Goal: Task Accomplishment & Management: Manage account settings

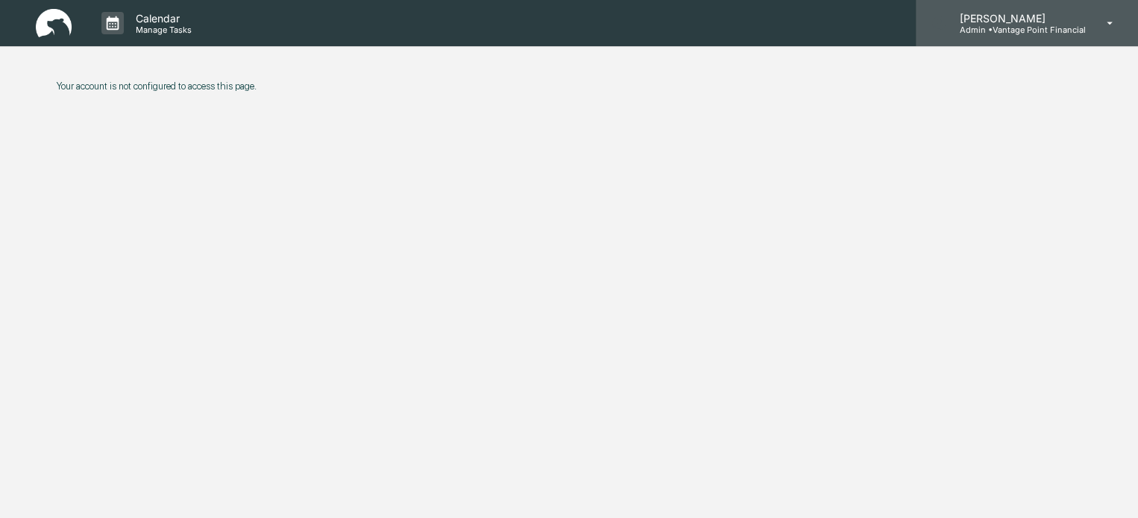
click at [987, 31] on p "Admin • Vantage Point Financial" at bounding box center [1016, 30] width 138 height 10
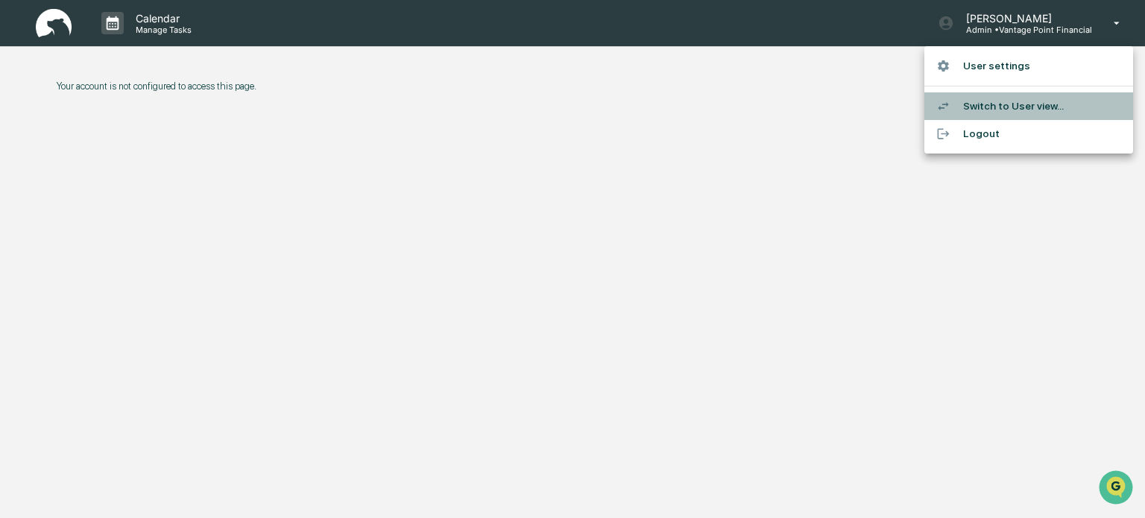
click at [989, 102] on li "Switch to User view..." at bounding box center [1029, 106] width 209 height 28
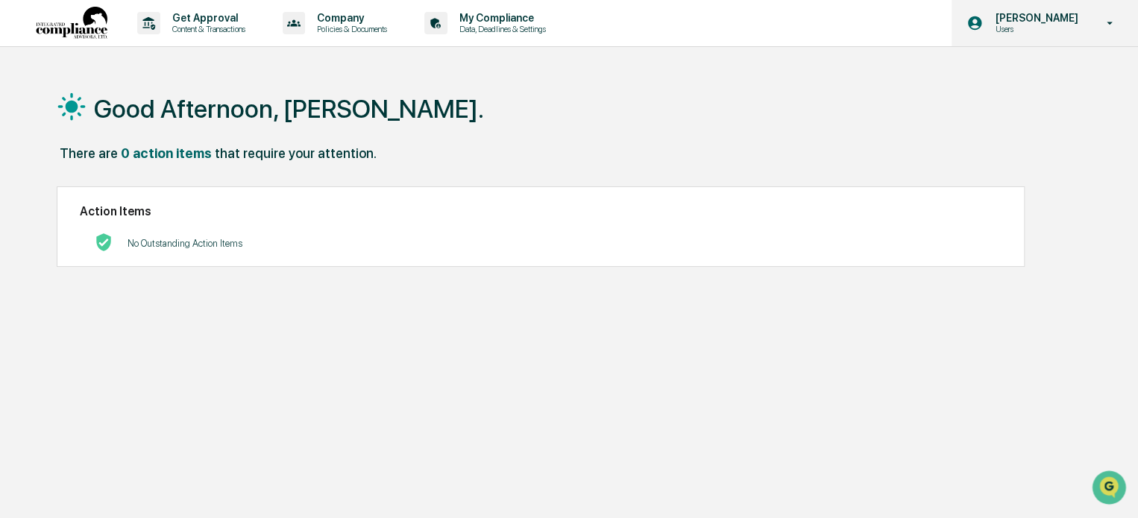
click at [1032, 23] on p "[PERSON_NAME]" at bounding box center [1034, 18] width 102 height 12
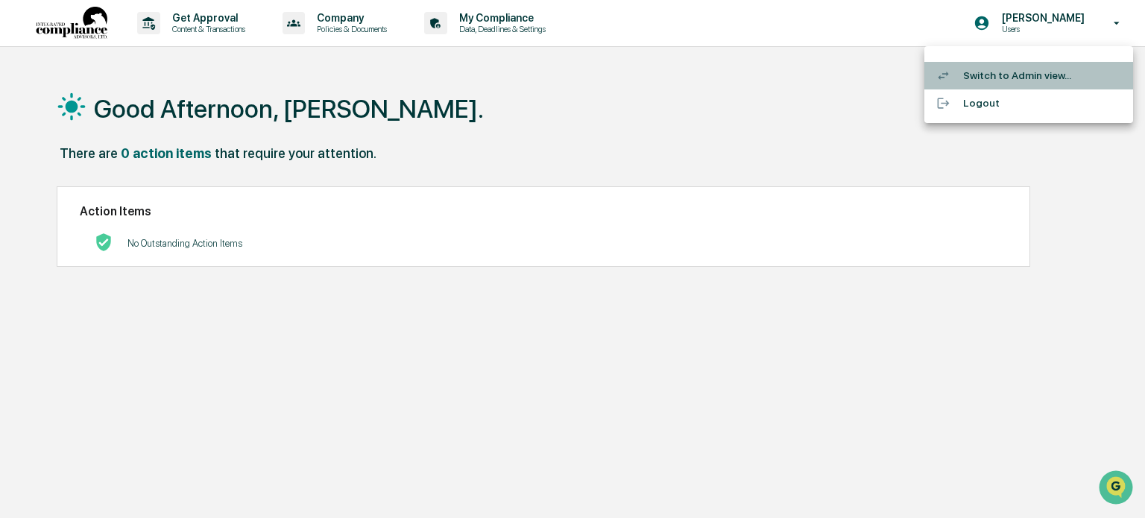
click at [1014, 77] on li "Switch to Admin view..." at bounding box center [1029, 76] width 209 height 28
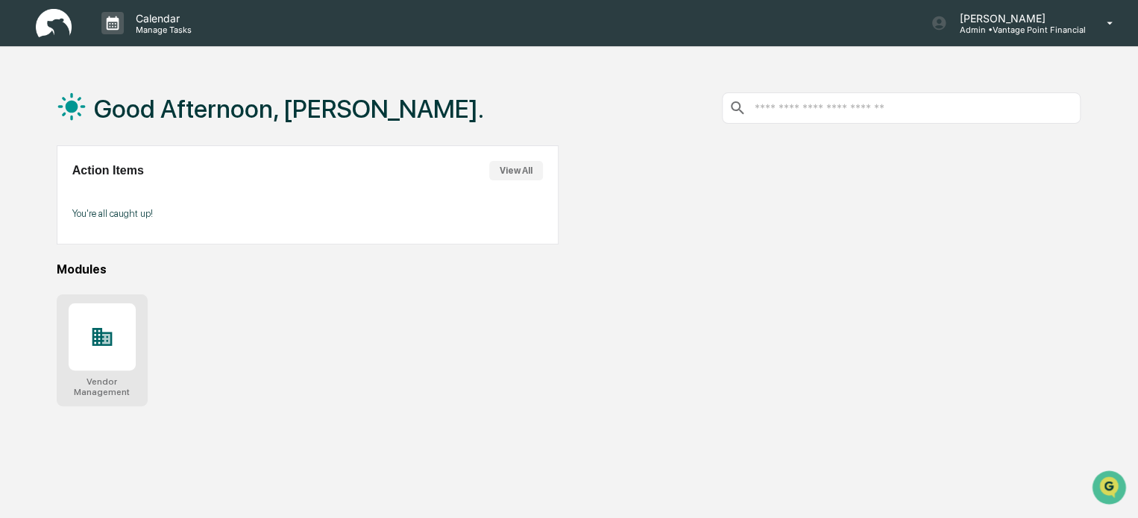
click at [113, 329] on div at bounding box center [102, 336] width 67 height 67
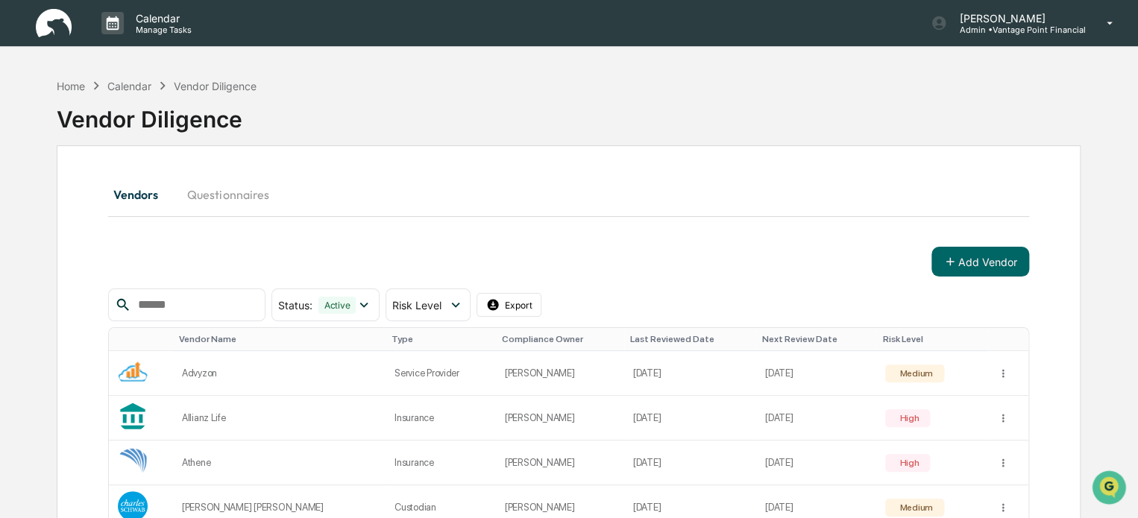
click at [546, 189] on div "Vendors Questionnaires" at bounding box center [568, 195] width 920 height 36
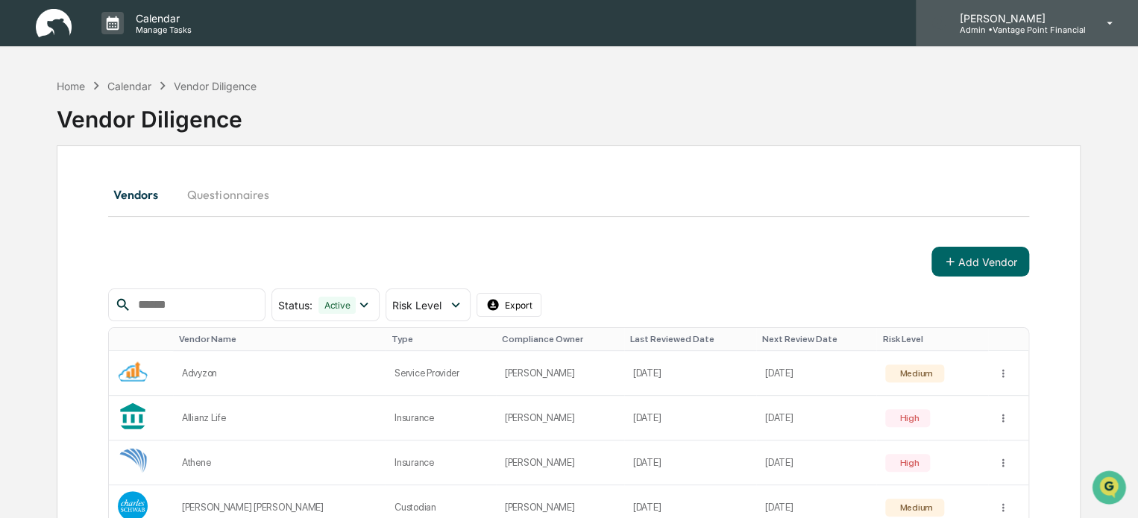
click at [986, 34] on div "Emily Rubio Admin • Vantage Point Financial" at bounding box center [1027, 23] width 222 height 46
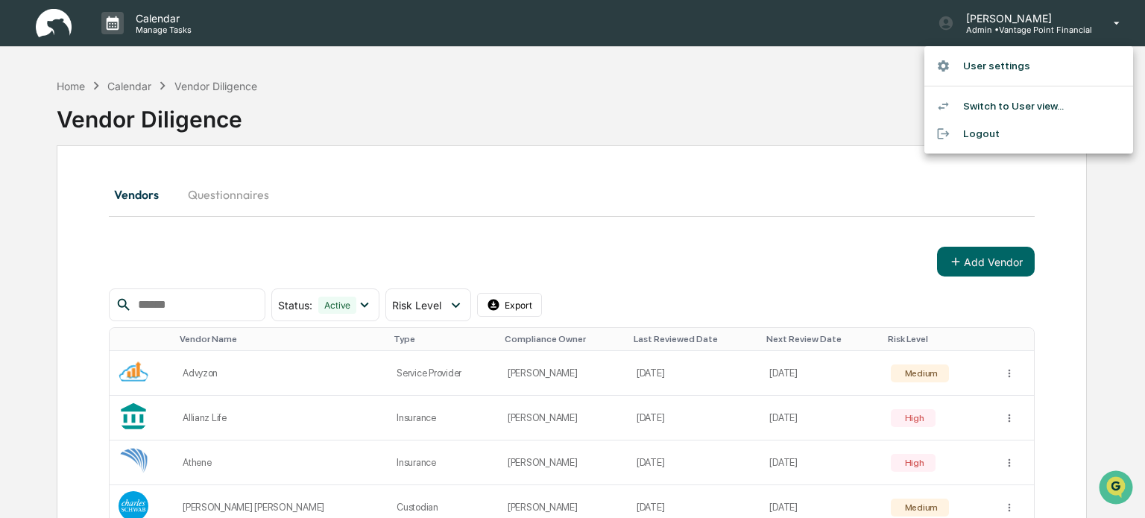
click at [837, 119] on div at bounding box center [572, 259] width 1145 height 518
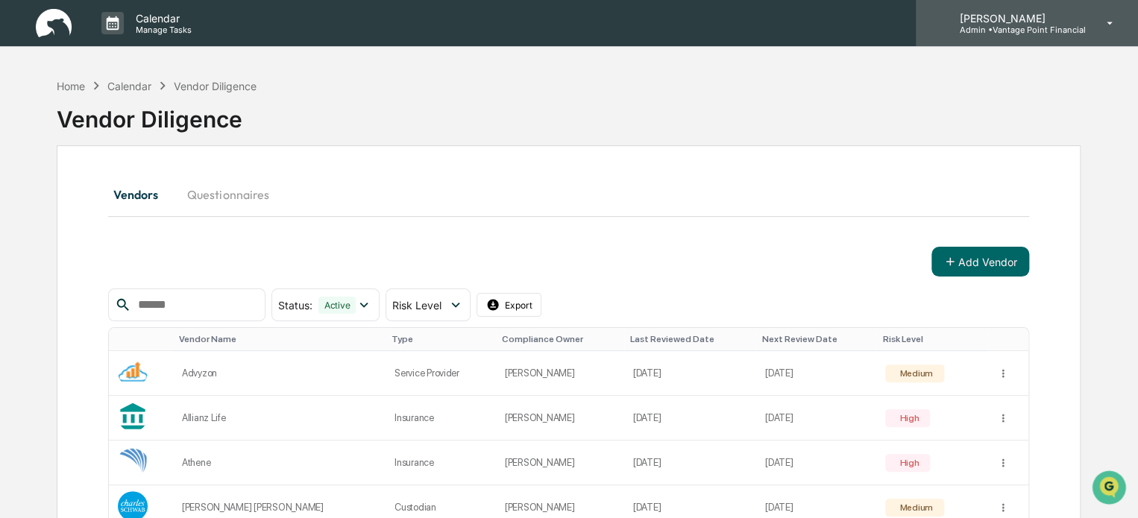
click at [1004, 26] on p "Admin • Vantage Point Financial" at bounding box center [1016, 30] width 138 height 10
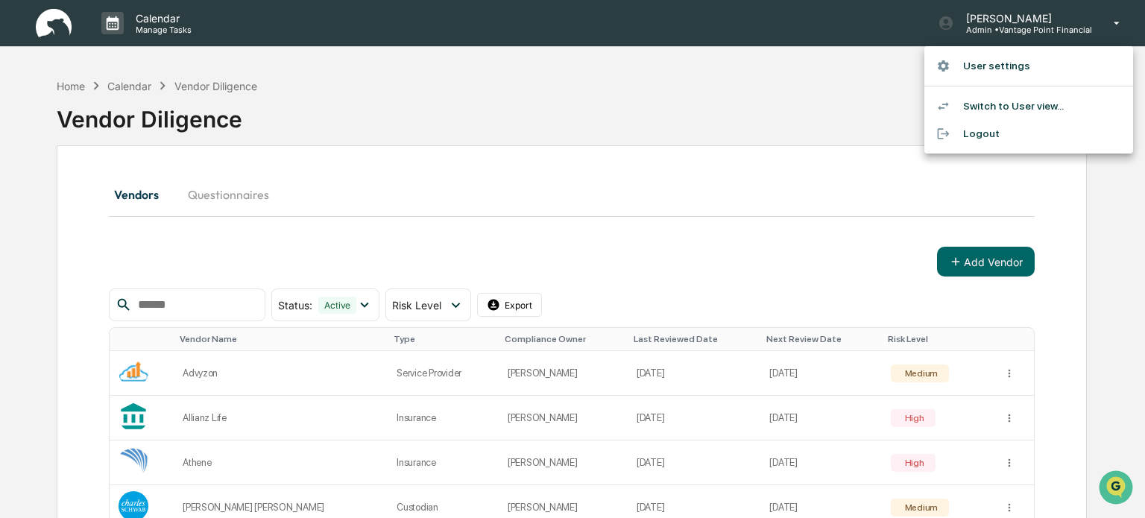
click at [796, 131] on div at bounding box center [572, 259] width 1145 height 518
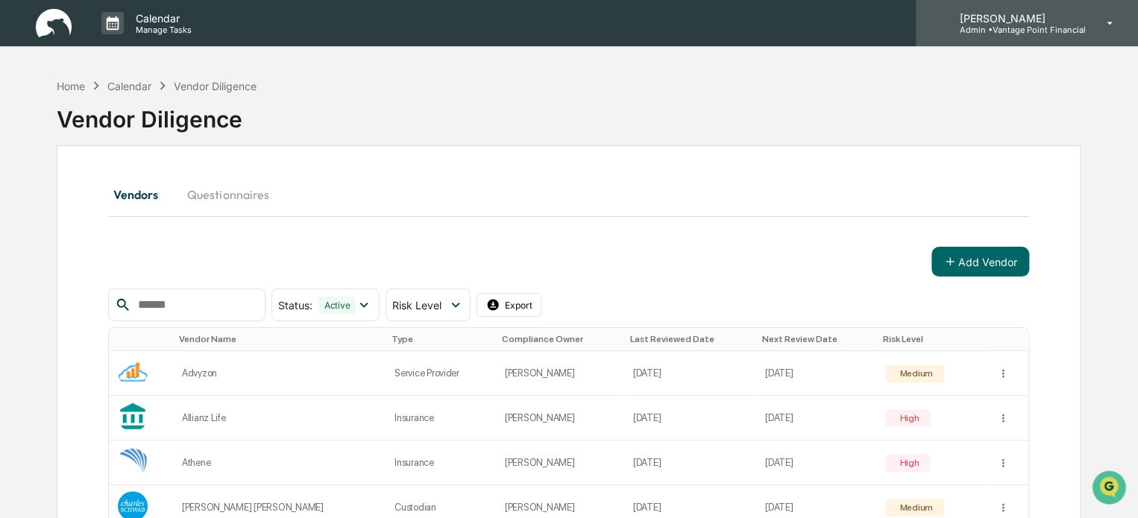
click at [1014, 35] on div "Emily Rubio Admin • Vantage Point Financial" at bounding box center [1027, 23] width 222 height 46
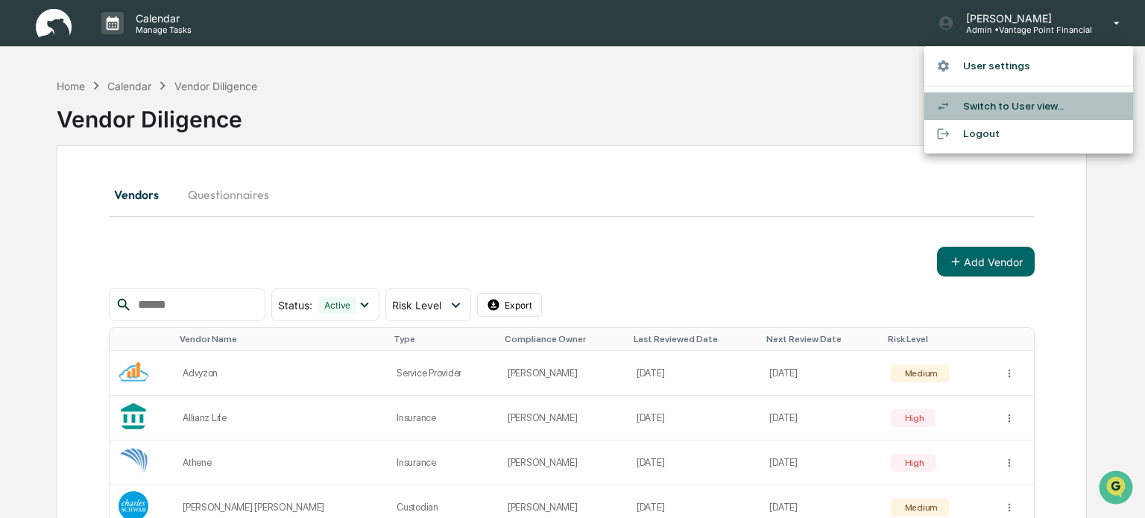
click at [957, 101] on div at bounding box center [949, 106] width 27 height 14
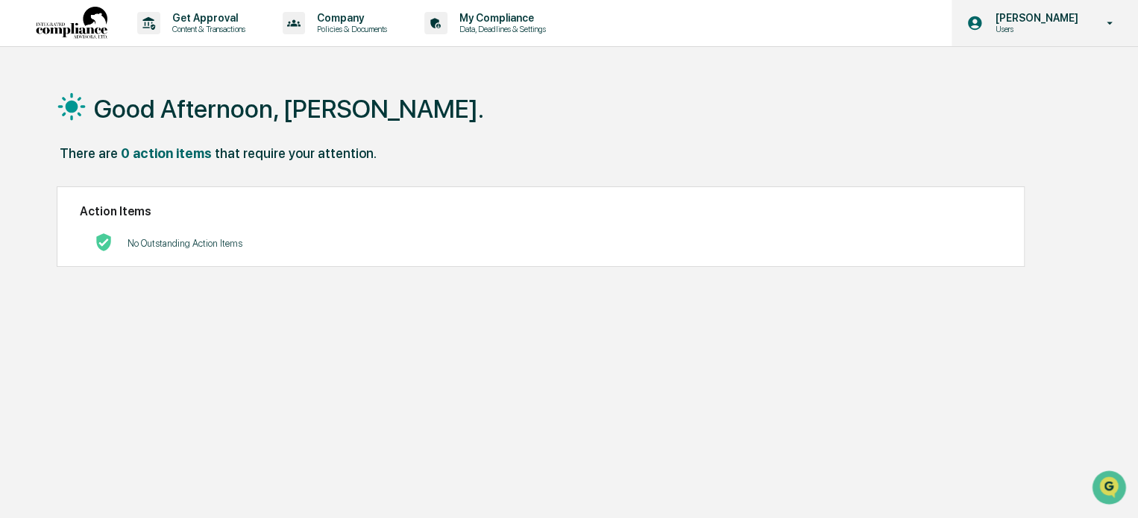
click at [1024, 27] on p "Users" at bounding box center [1034, 29] width 102 height 10
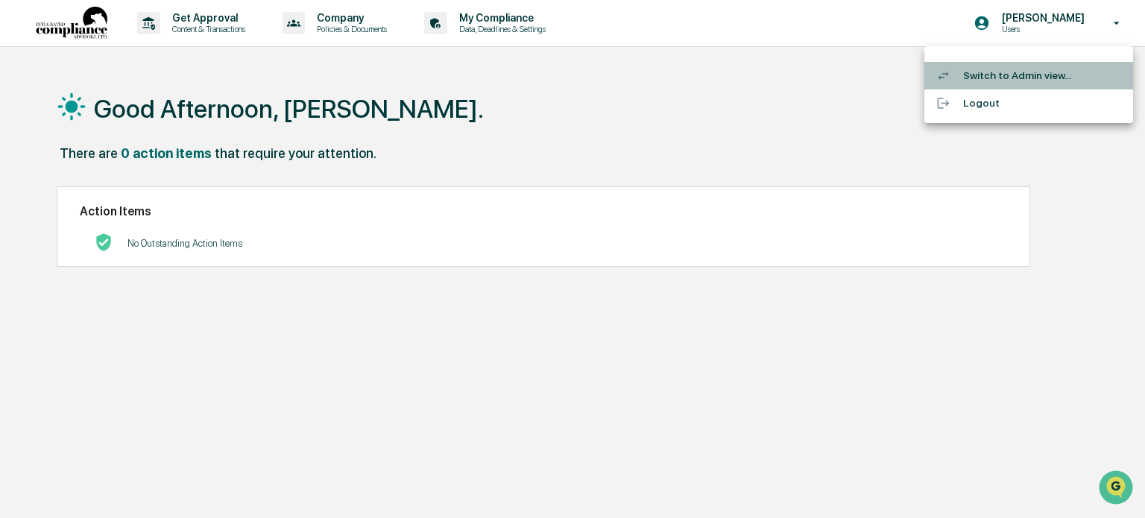
click at [993, 76] on li "Switch to Admin view..." at bounding box center [1029, 76] width 209 height 28
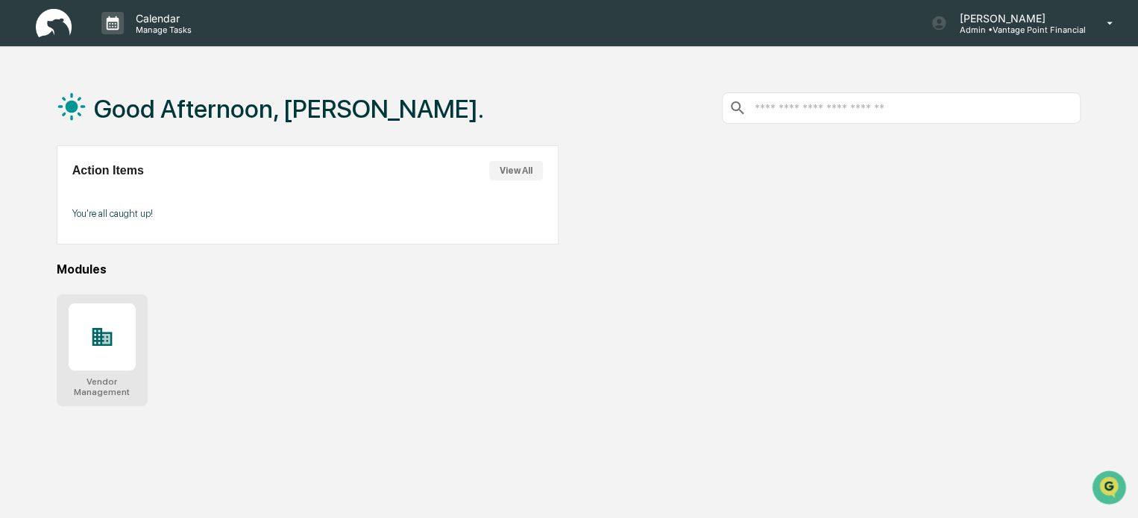
click at [92, 332] on icon at bounding box center [102, 337] width 24 height 24
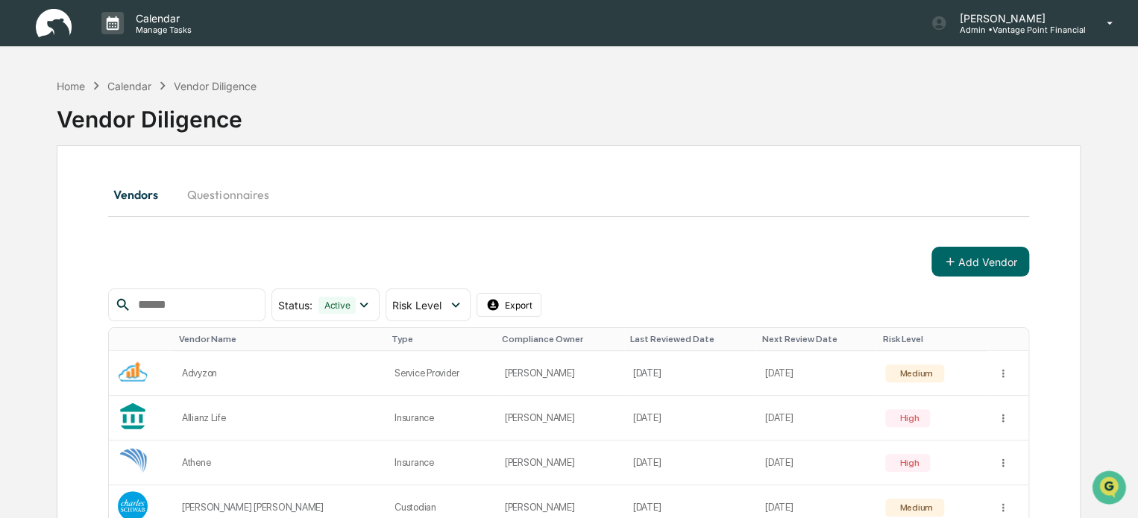
click at [476, 97] on div "Vendor Diligence" at bounding box center [569, 113] width 1024 height 39
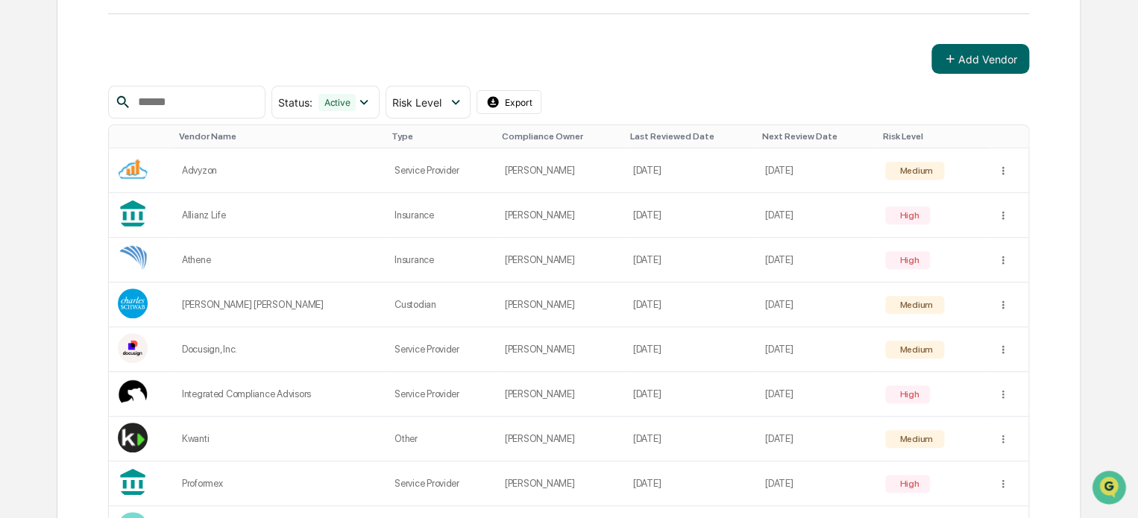
scroll to position [201, 0]
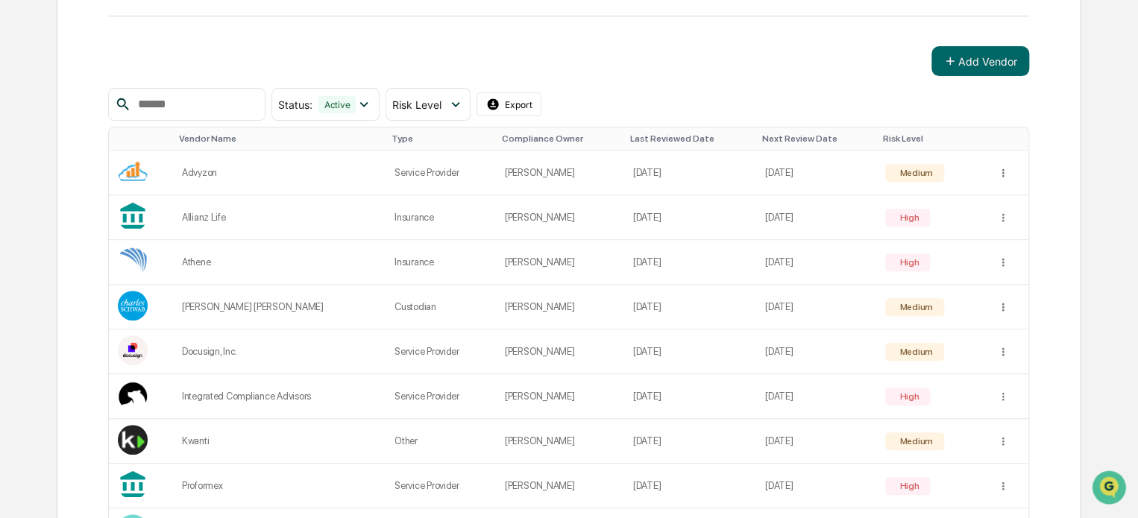
click at [446, 47] on div "Add Vendor" at bounding box center [568, 61] width 920 height 30
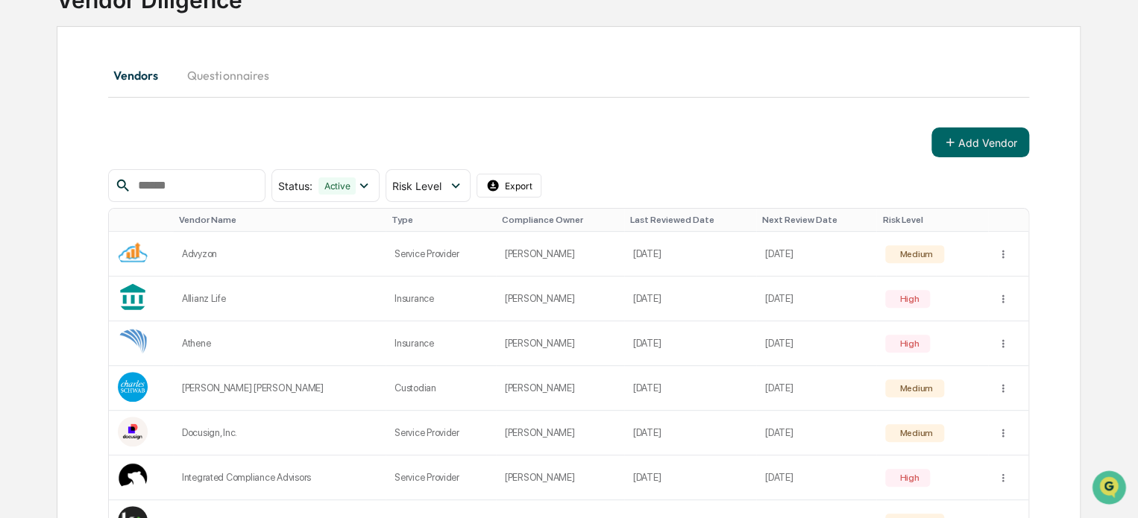
scroll to position [36, 0]
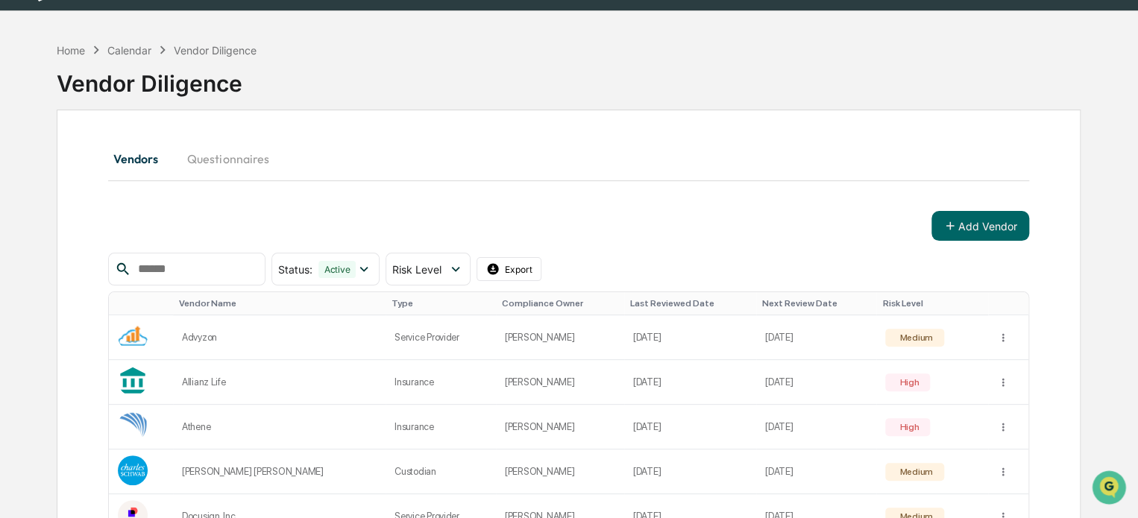
click at [1124, 121] on div "Home Calendar Vendor Diligence Vendor Diligence Vendors Questionnaires Add Vend…" at bounding box center [569, 417] width 1138 height 765
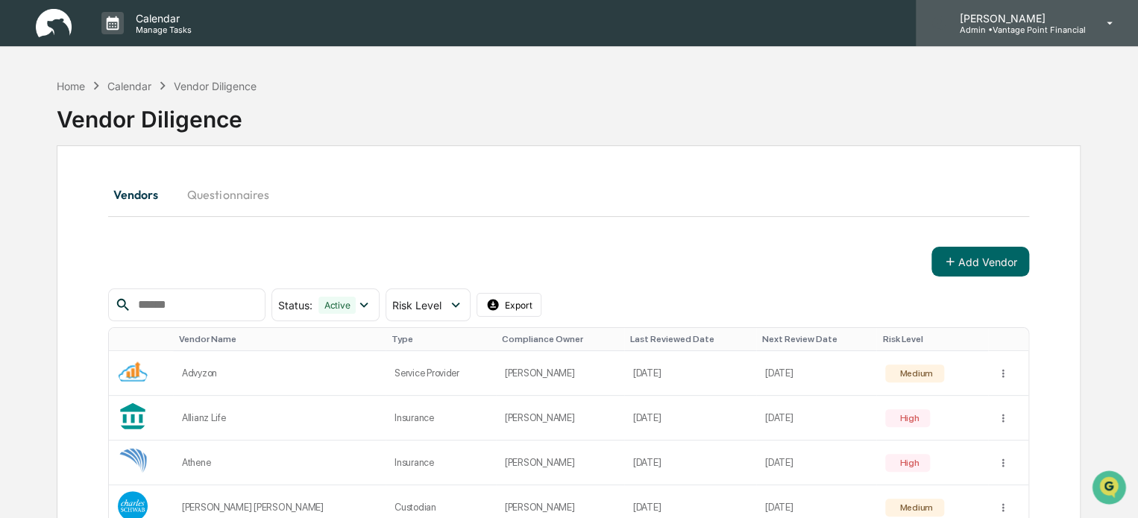
click at [1010, 30] on p "Admin • Vantage Point Financial" at bounding box center [1016, 30] width 138 height 10
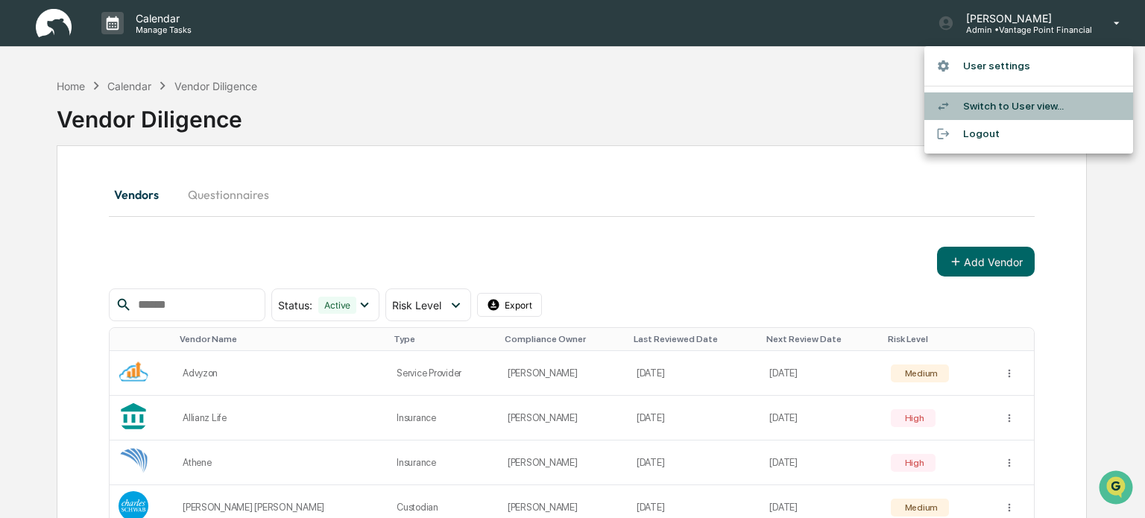
click at [972, 99] on li "Switch to User view..." at bounding box center [1029, 106] width 209 height 28
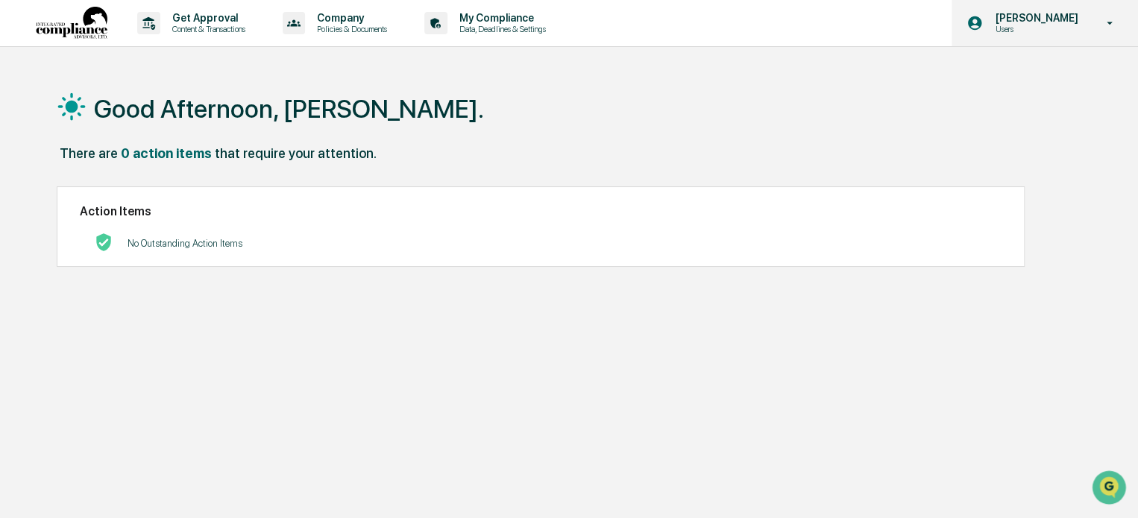
click at [1035, 26] on p "Users" at bounding box center [1034, 29] width 102 height 10
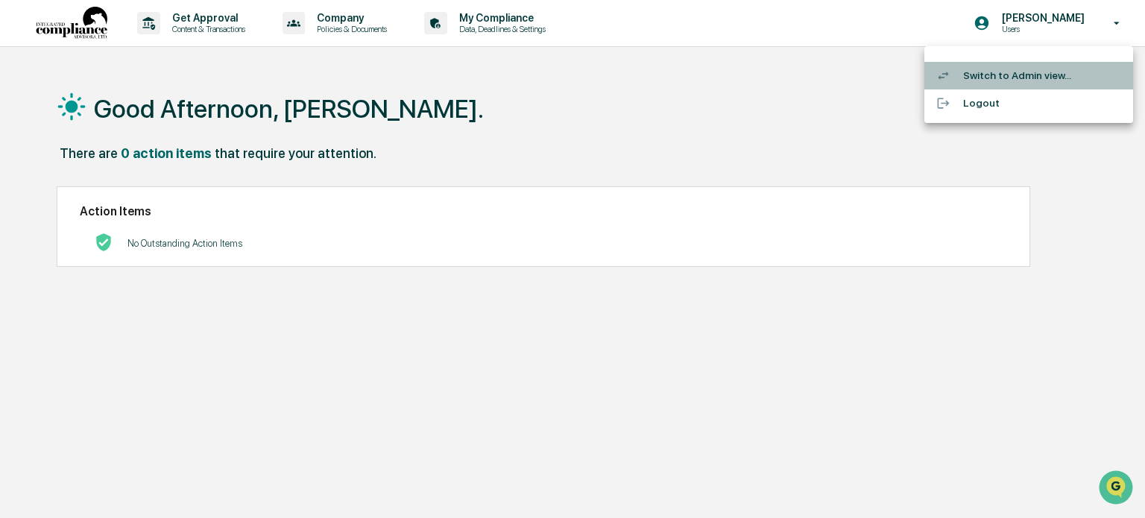
click at [996, 75] on li "Switch to Admin view..." at bounding box center [1029, 76] width 209 height 28
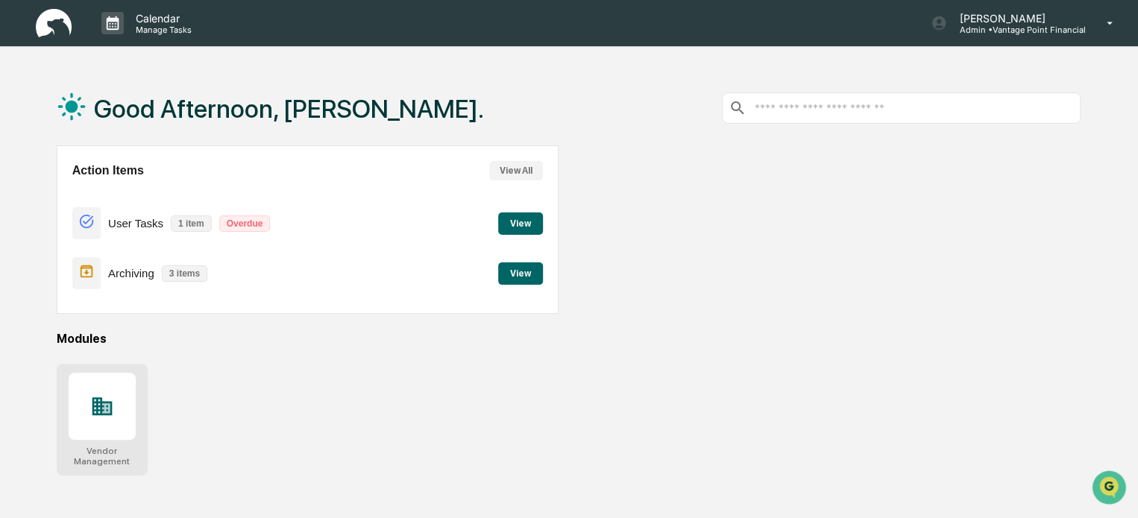
click at [105, 429] on div at bounding box center [102, 406] width 67 height 67
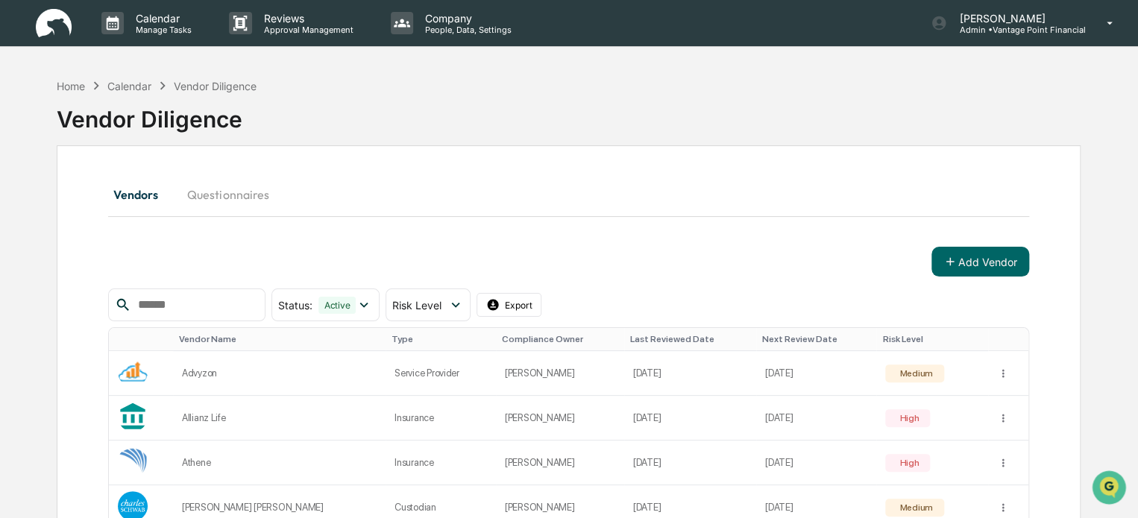
click at [488, 172] on div "Vendors Questionnaires Add Vendor Status : Active Select/Deselect All Active Ar…" at bounding box center [569, 490] width 1024 height 690
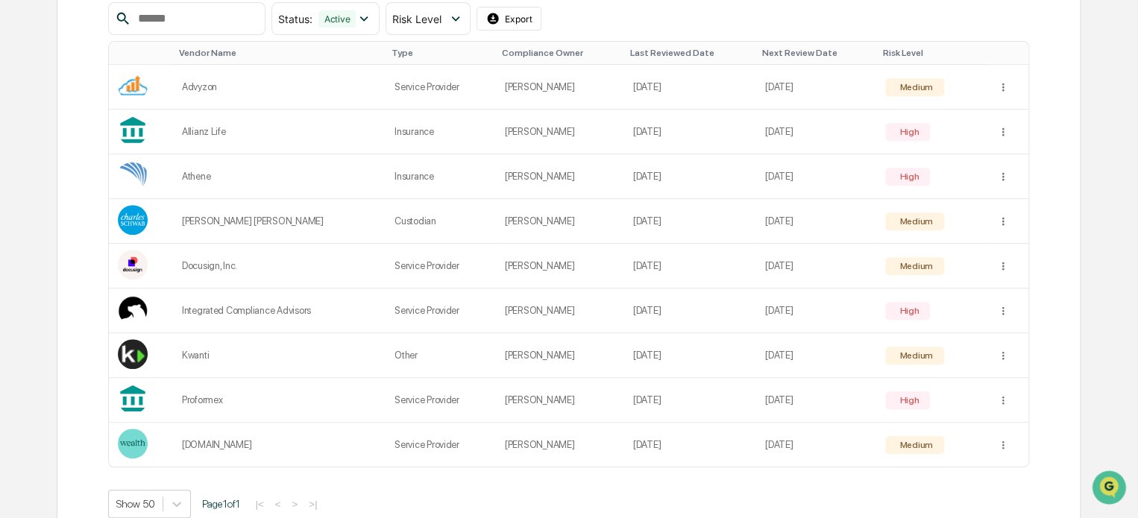
scroll to position [256, 0]
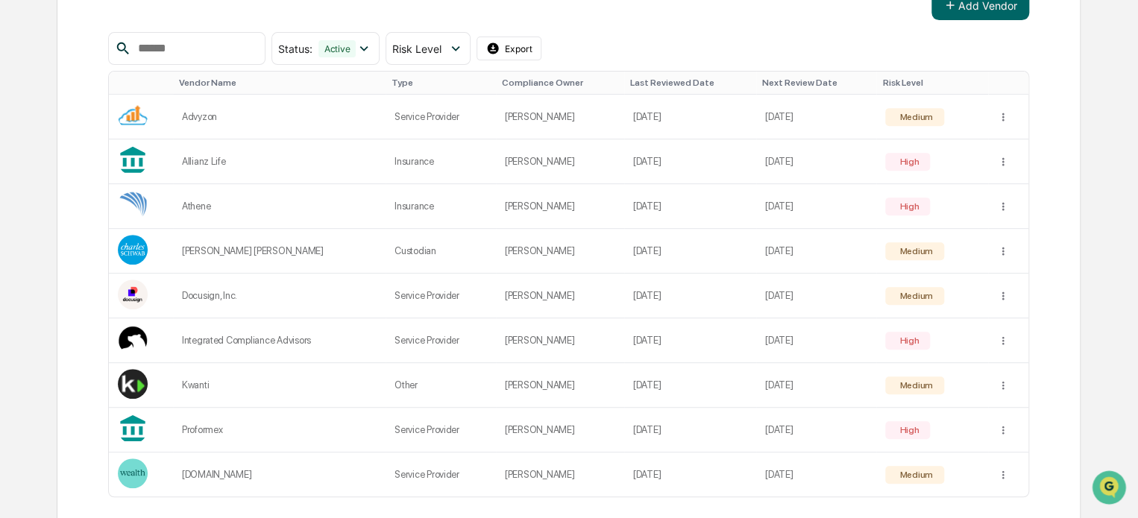
click at [72, 259] on div "Vendors Questionnaires Add Vendor Status : Active Select/Deselect All Active Ar…" at bounding box center [569, 234] width 1024 height 690
drag, startPoint x: 816, startPoint y: 370, endPoint x: 707, endPoint y: 42, distance: 344.9
click at [707, 42] on div "Status : Active Select/Deselect All Active Archived Risk Level Select/Deselect …" at bounding box center [568, 290] width 920 height 516
click at [707, 42] on div "Status : Active Select/Deselect All Active Archived Risk Level Select/Deselect …" at bounding box center [568, 48] width 920 height 33
click at [755, 58] on div "Status : Active Select/Deselect All Active Archived Risk Level Select/Deselect …" at bounding box center [568, 48] width 920 height 33
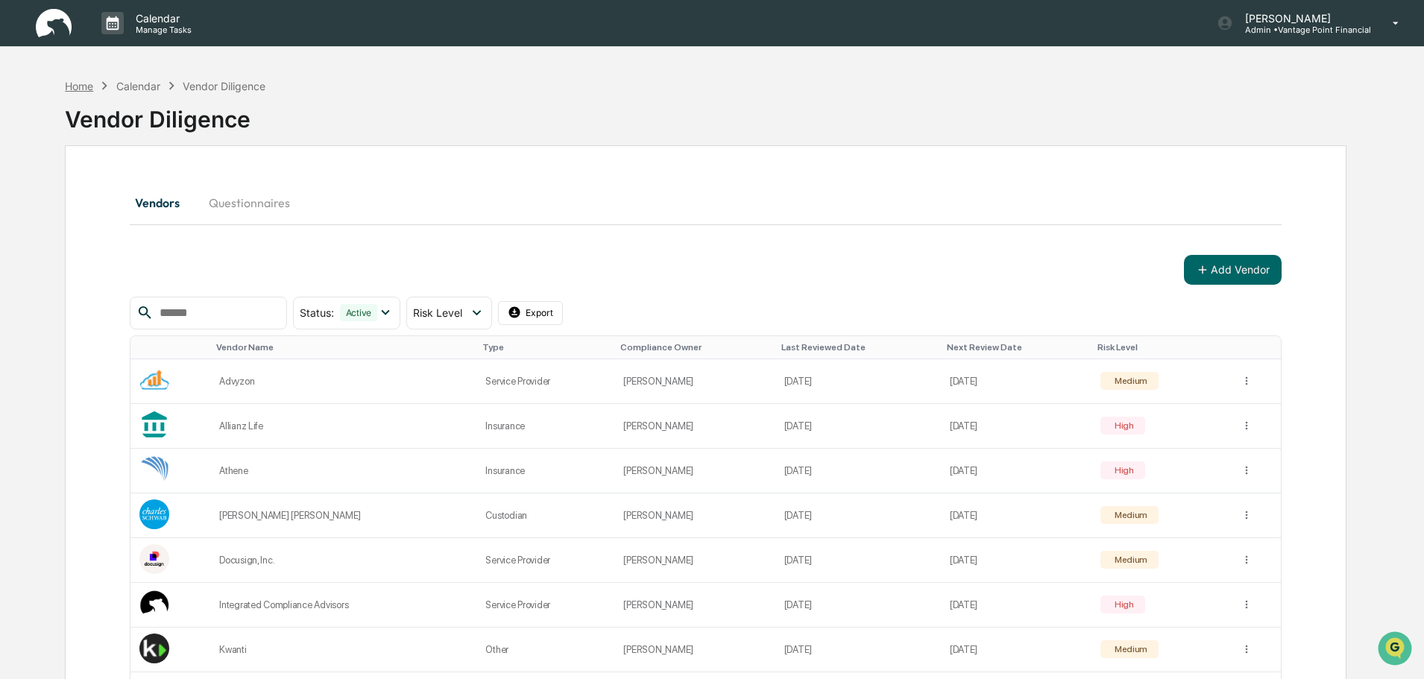
click at [89, 88] on div "Home" at bounding box center [79, 86] width 28 height 13
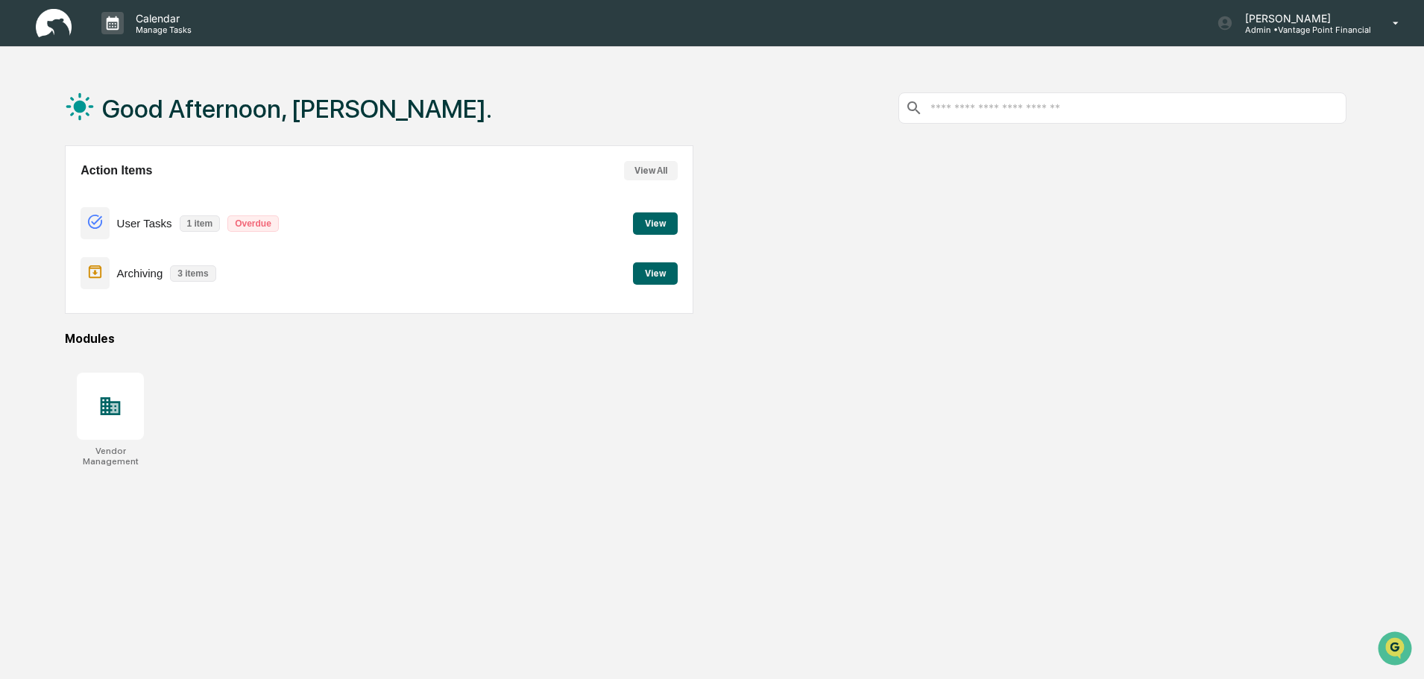
click at [652, 166] on button "View All" at bounding box center [651, 170] width 54 height 19
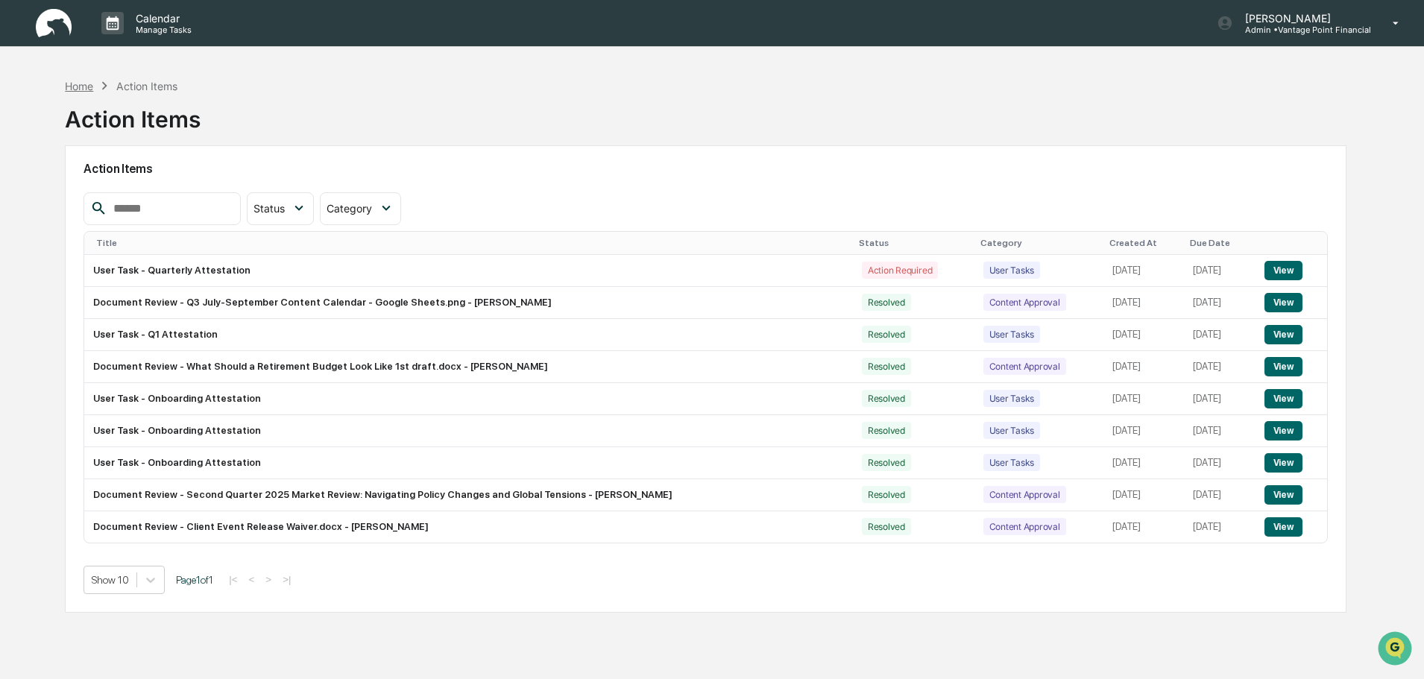
click at [70, 82] on div "Home" at bounding box center [79, 86] width 28 height 13
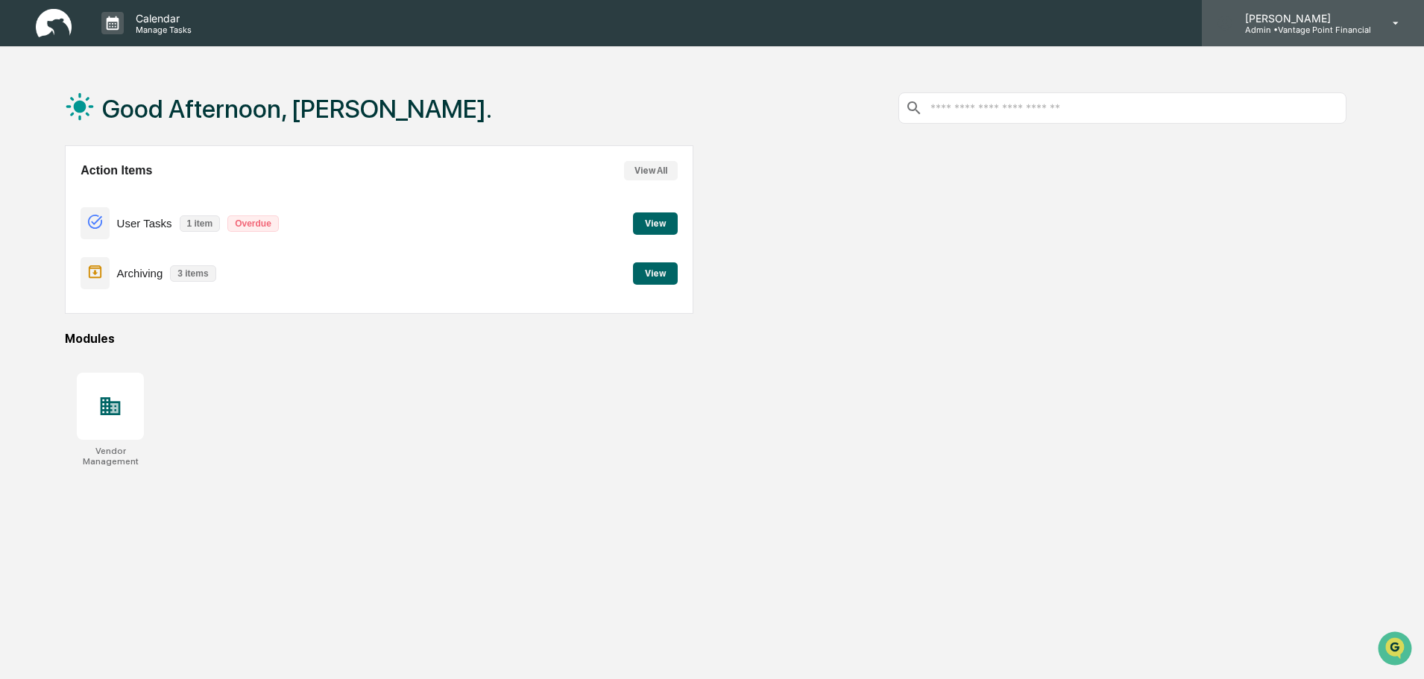
click at [1294, 33] on p "Admin • Vantage Point Financial" at bounding box center [1302, 30] width 138 height 10
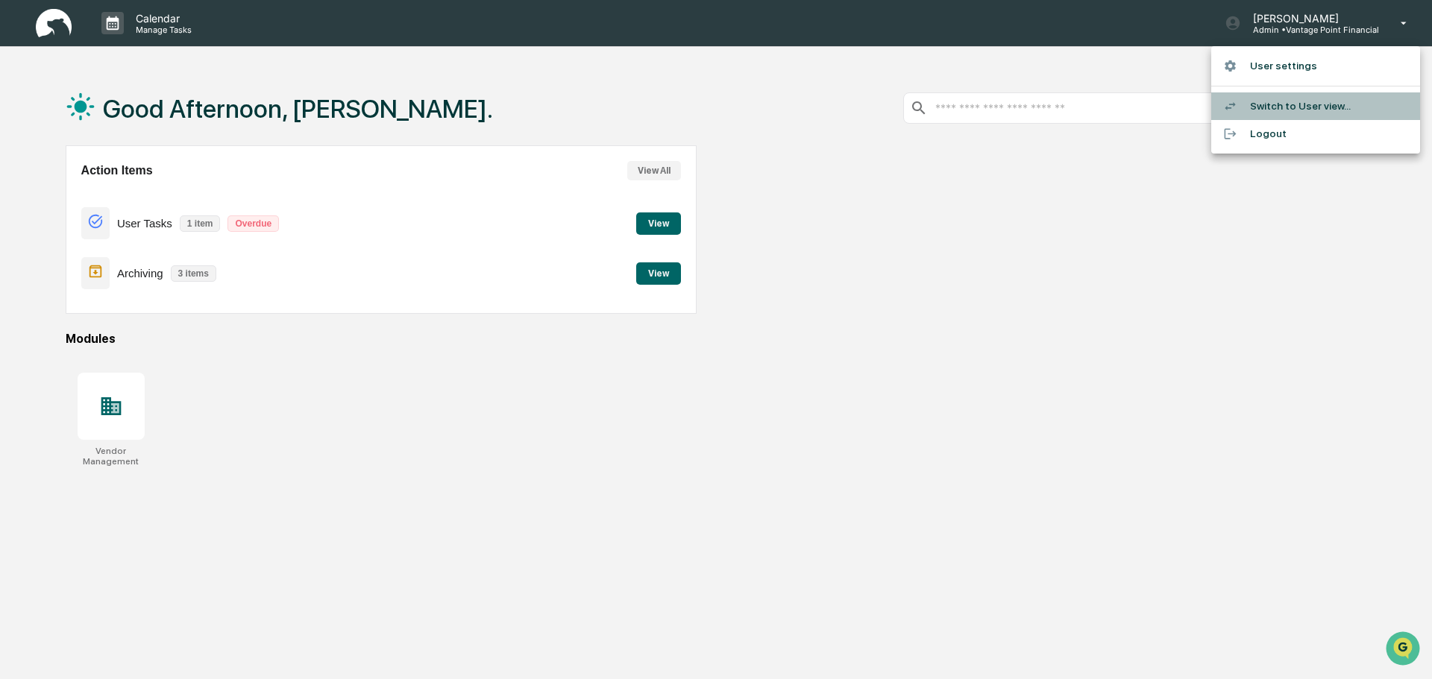
click at [1291, 105] on li "Switch to User view..." at bounding box center [1315, 106] width 209 height 28
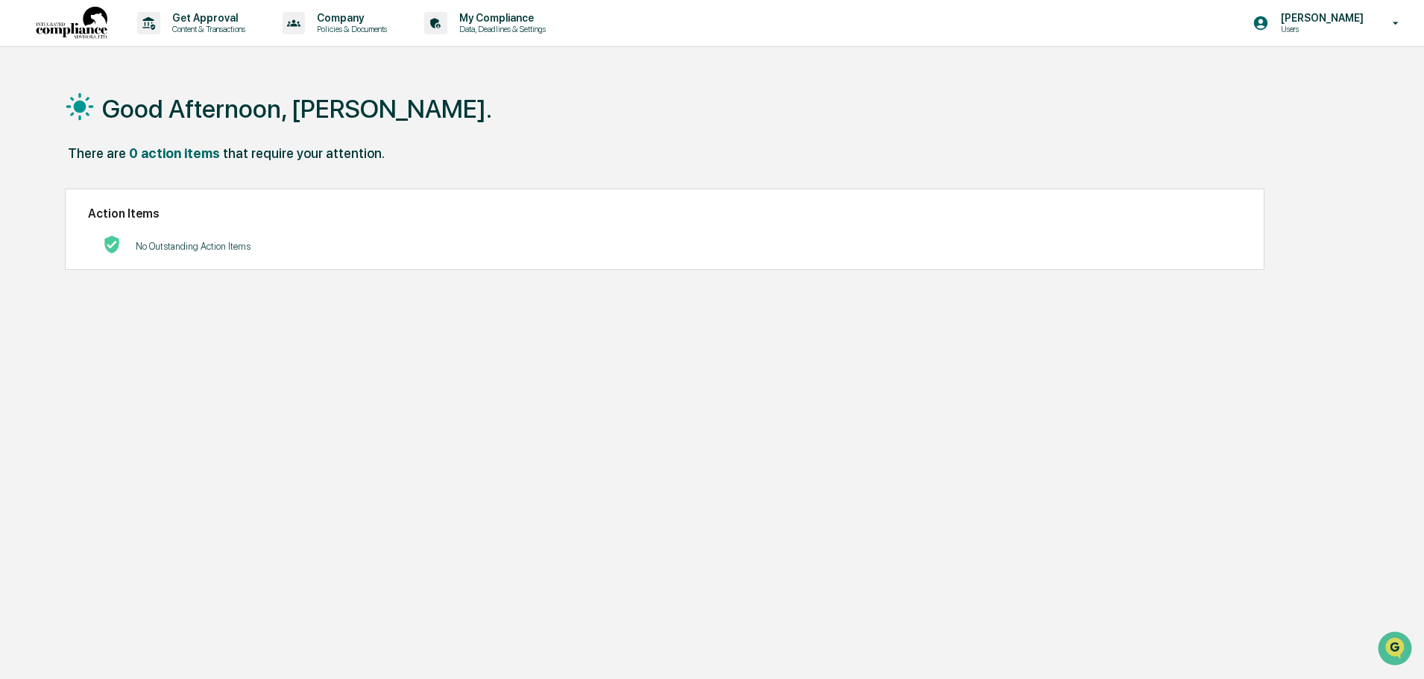
click at [1332, 20] on p "[PERSON_NAME]" at bounding box center [1320, 18] width 102 height 12
click at [1288, 74] on li "Switch to Admin view..." at bounding box center [1315, 76] width 209 height 28
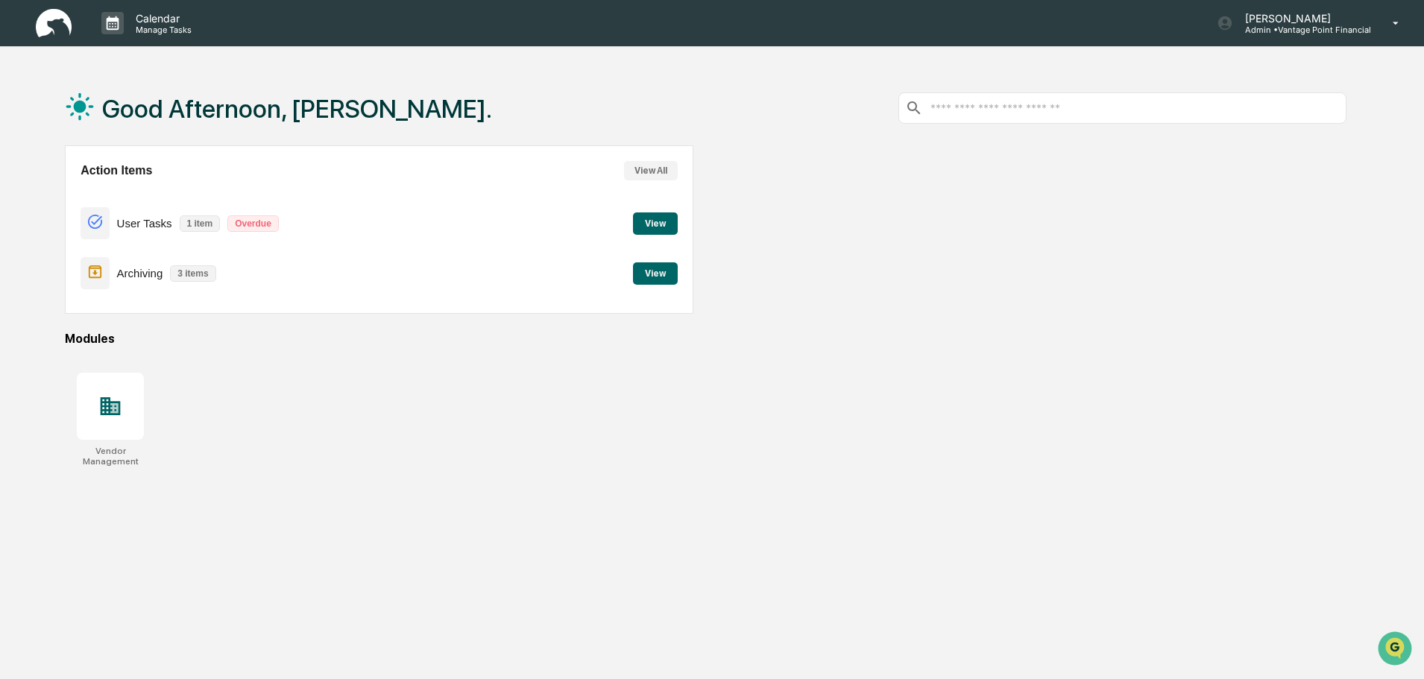
click at [651, 171] on button "View All" at bounding box center [651, 170] width 54 height 19
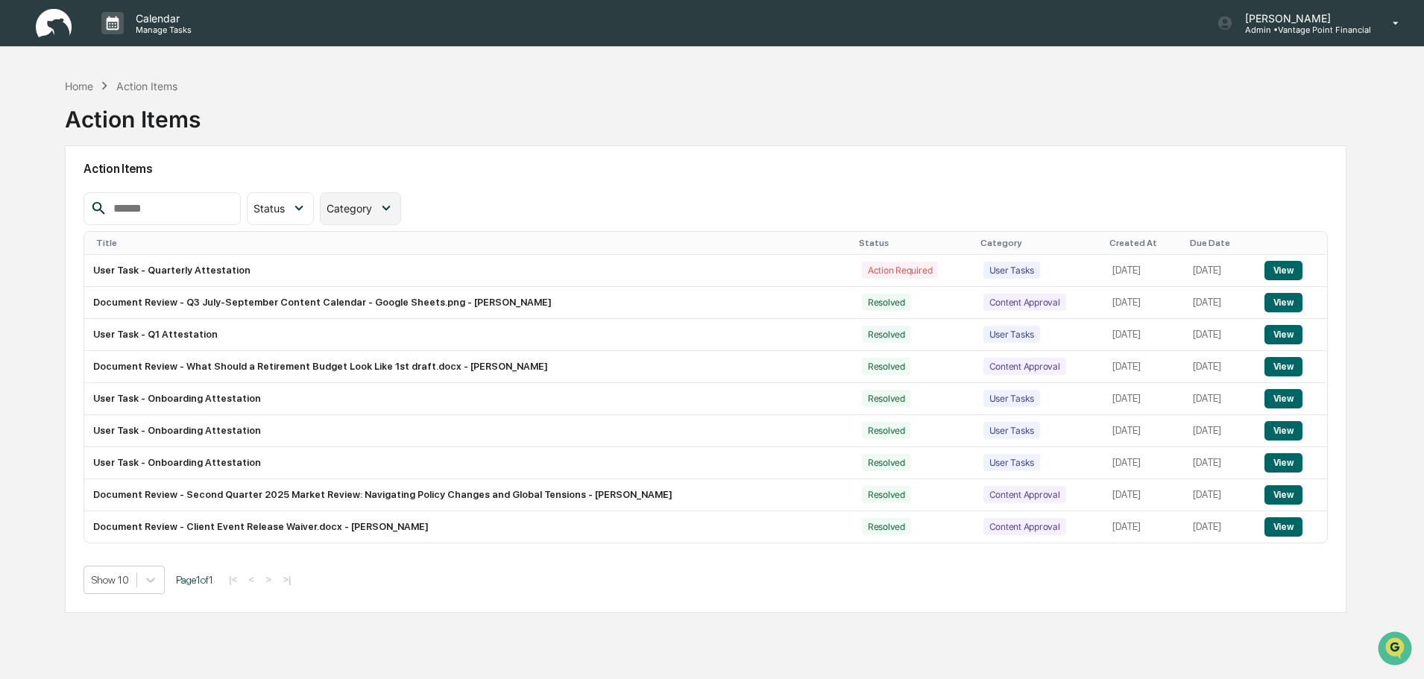
click at [394, 212] on icon at bounding box center [386, 208] width 16 height 16
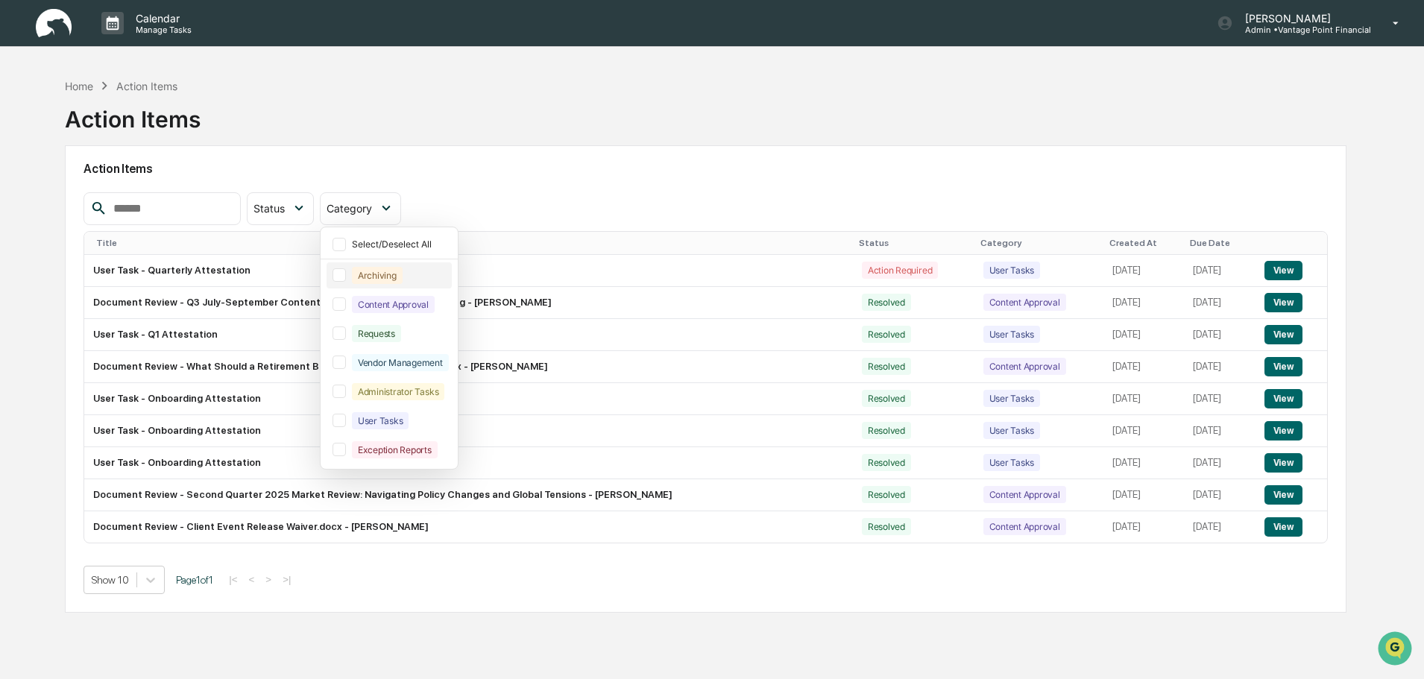
click at [391, 273] on div "Archiving" at bounding box center [377, 275] width 51 height 17
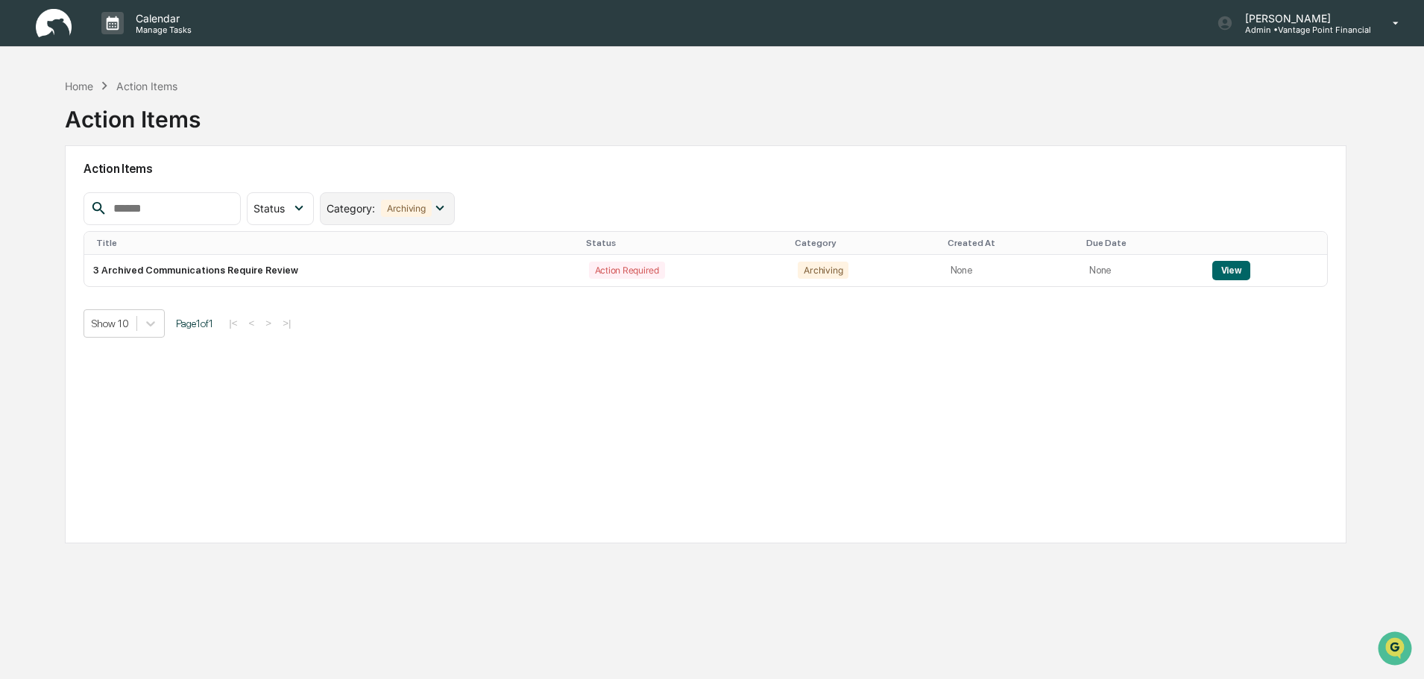
click at [432, 210] on div "Archiving" at bounding box center [406, 208] width 51 height 17
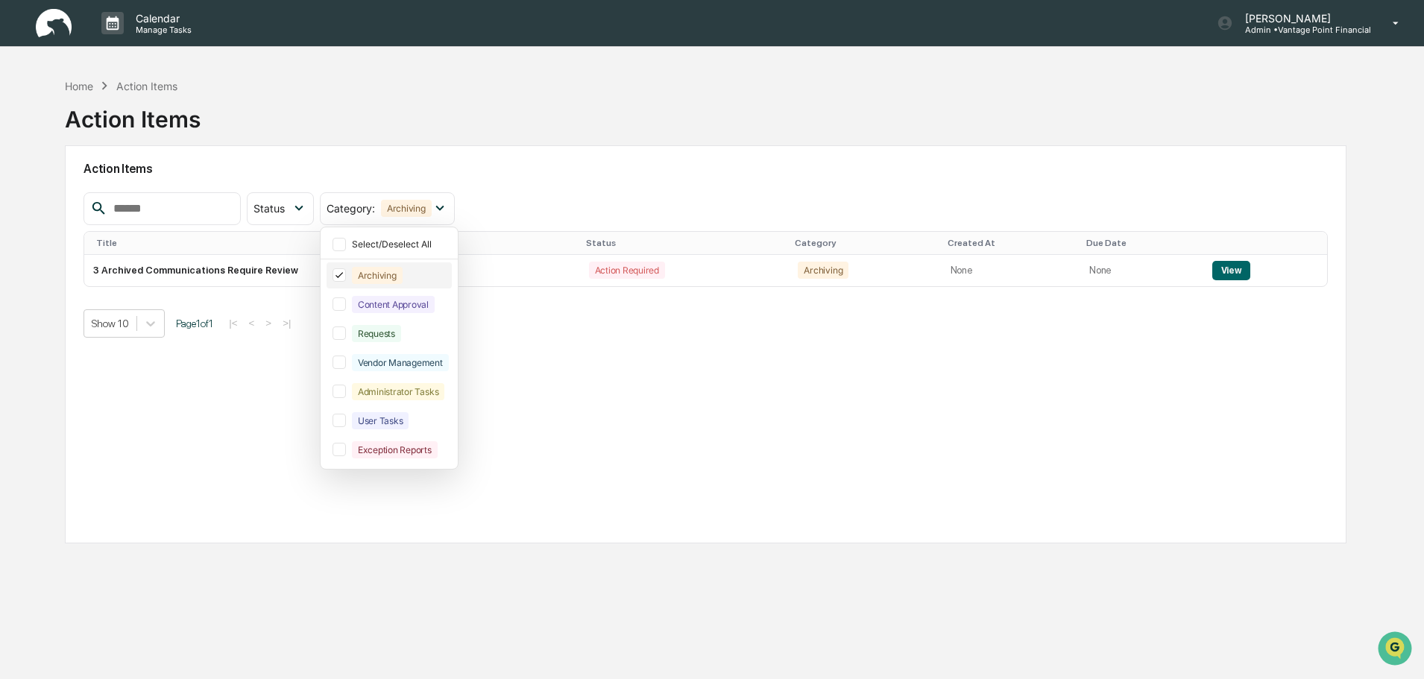
click at [347, 278] on icon at bounding box center [339, 275] width 16 height 10
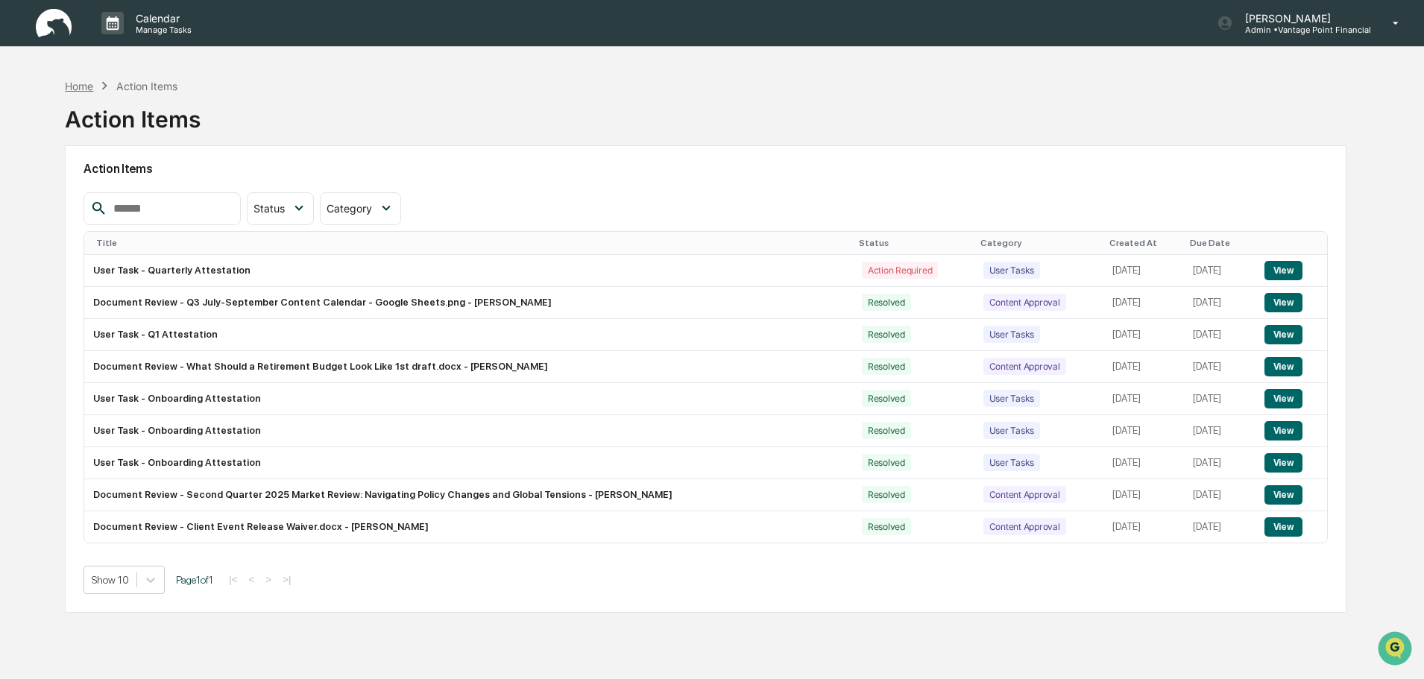
click at [78, 86] on div "Home" at bounding box center [79, 86] width 28 height 13
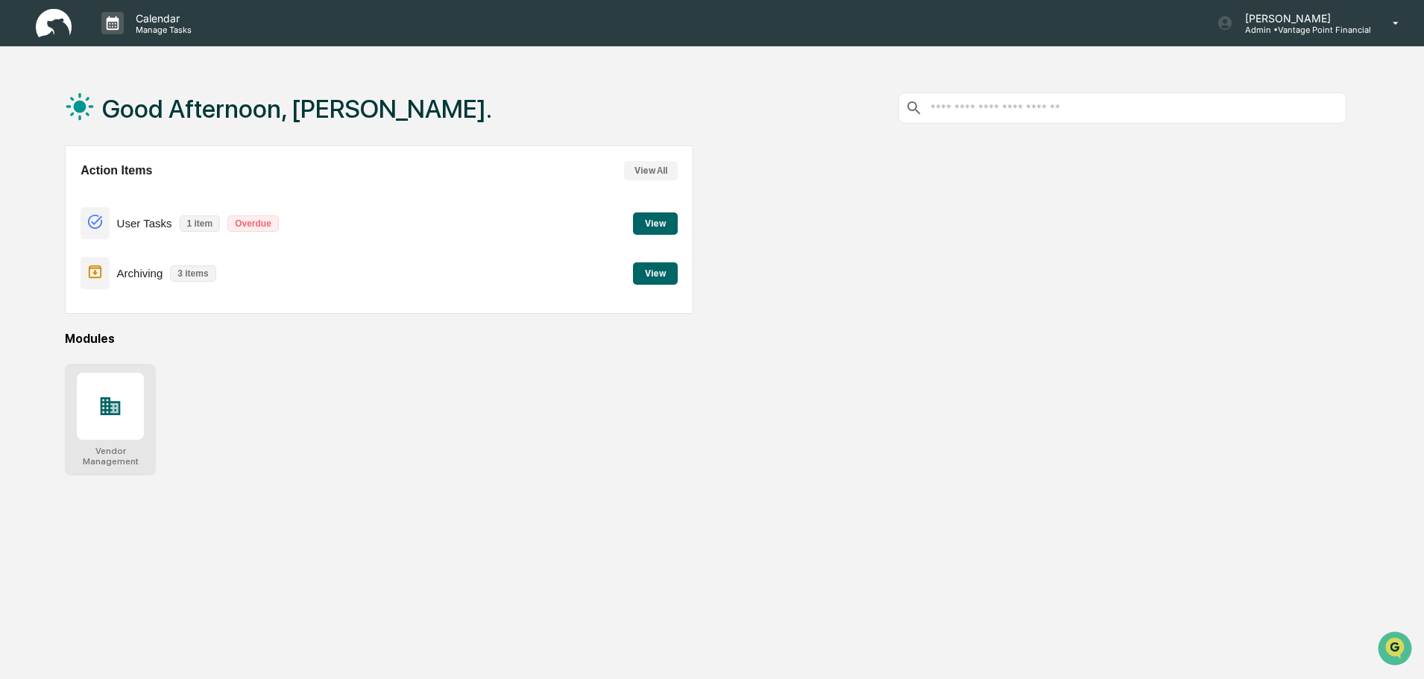
click at [119, 398] on icon at bounding box center [110, 406] width 24 height 24
